Goal: Task Accomplishment & Management: Use online tool/utility

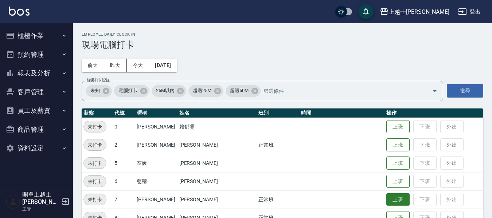
click at [386, 198] on button "上班" at bounding box center [397, 199] width 23 height 13
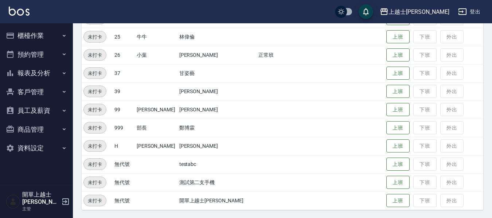
scroll to position [291, 0]
click at [386, 54] on button "上班" at bounding box center [397, 54] width 23 height 13
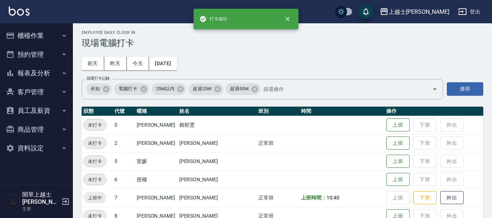
scroll to position [0, 0]
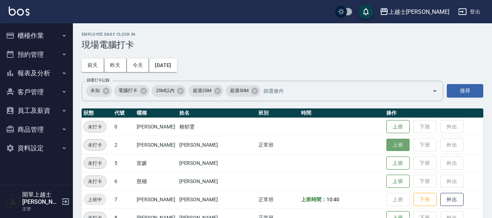
click at [386, 143] on button "上班" at bounding box center [397, 145] width 23 height 13
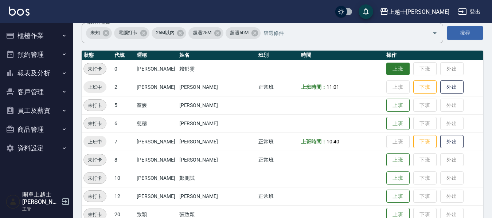
scroll to position [73, 0]
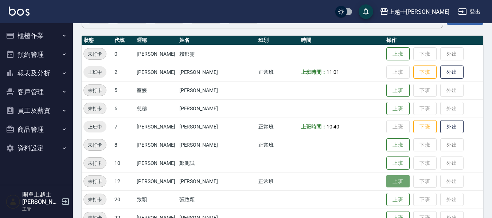
click at [386, 186] on button "上班" at bounding box center [397, 181] width 23 height 13
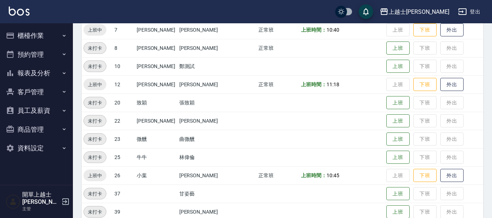
scroll to position [182, 0]
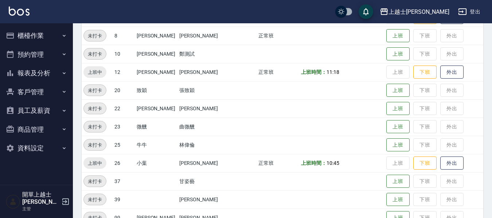
click at [42, 29] on button "櫃檯作業" at bounding box center [36, 35] width 67 height 19
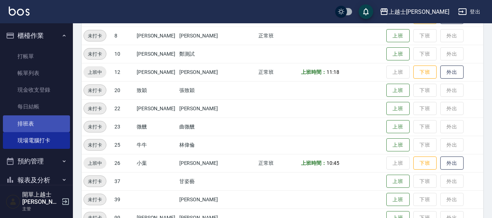
click at [39, 124] on link "排班表" at bounding box center [36, 123] width 67 height 17
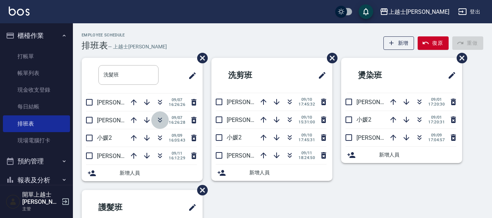
click at [161, 119] on icon "button" at bounding box center [159, 120] width 9 height 9
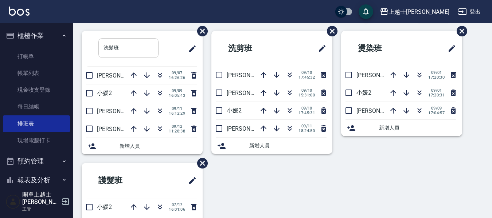
scroll to position [36, 0]
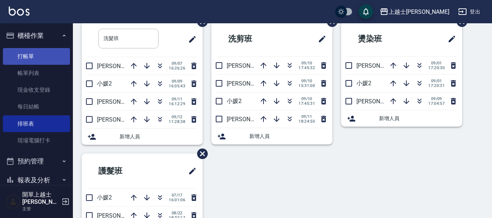
click at [29, 51] on link "打帳單" at bounding box center [36, 56] width 67 height 17
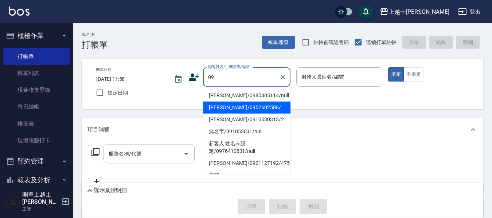
type input "[PERSON_NAME]/0952602586/"
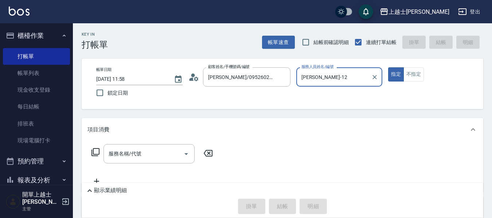
type input "[PERSON_NAME]-12"
click at [388, 67] on button "指定" at bounding box center [396, 74] width 16 height 14
type button "true"
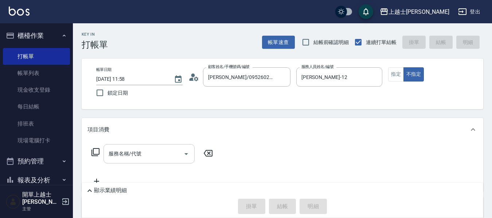
click at [155, 150] on input "服務名稱/代號" at bounding box center [144, 153] width 74 height 13
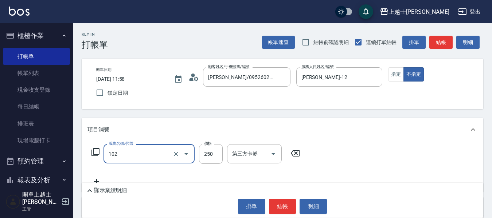
type input "精油洗髮(102)"
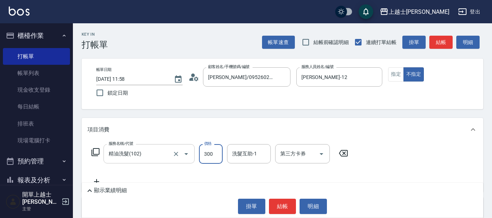
type input "300"
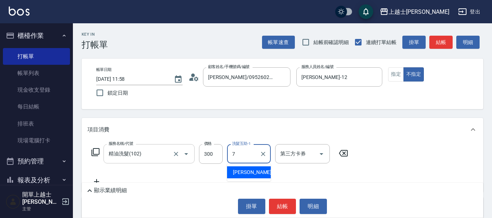
type input "[PERSON_NAME]-7"
